Goal: Information Seeking & Learning: Learn about a topic

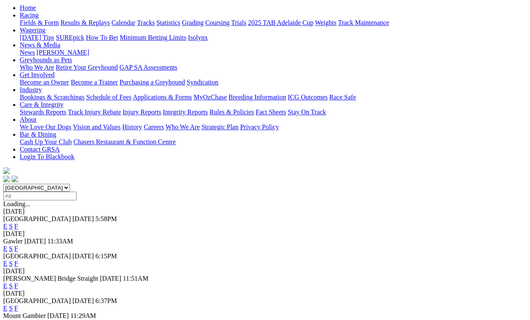
click at [361, 215] on div "Angle Park Today 5:58PM E S F" at bounding box center [264, 222] width 523 height 15
click at [18, 223] on link "F" at bounding box center [16, 226] width 4 height 7
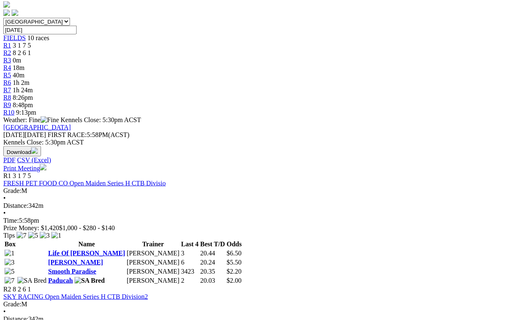
scroll to position [253, 0]
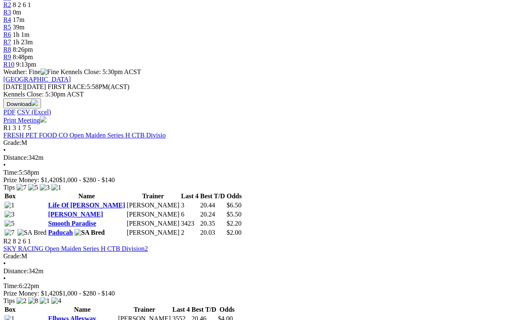
scroll to position [322, 0]
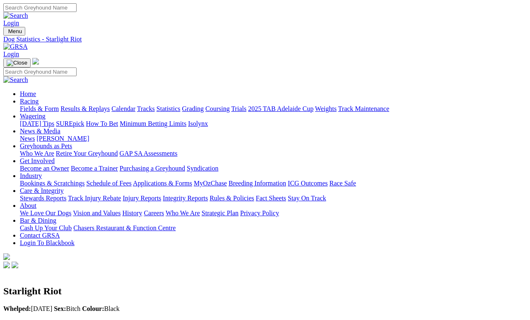
scroll to position [4, 0]
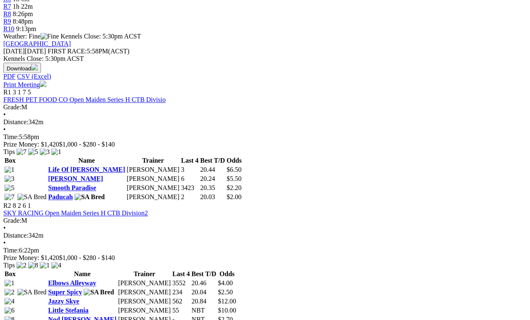
scroll to position [336, 0]
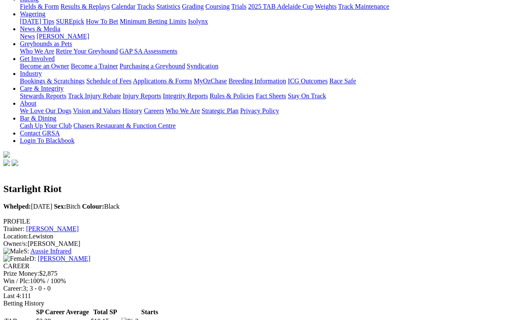
scroll to position [116, 0]
